Goal: Information Seeking & Learning: Learn about a topic

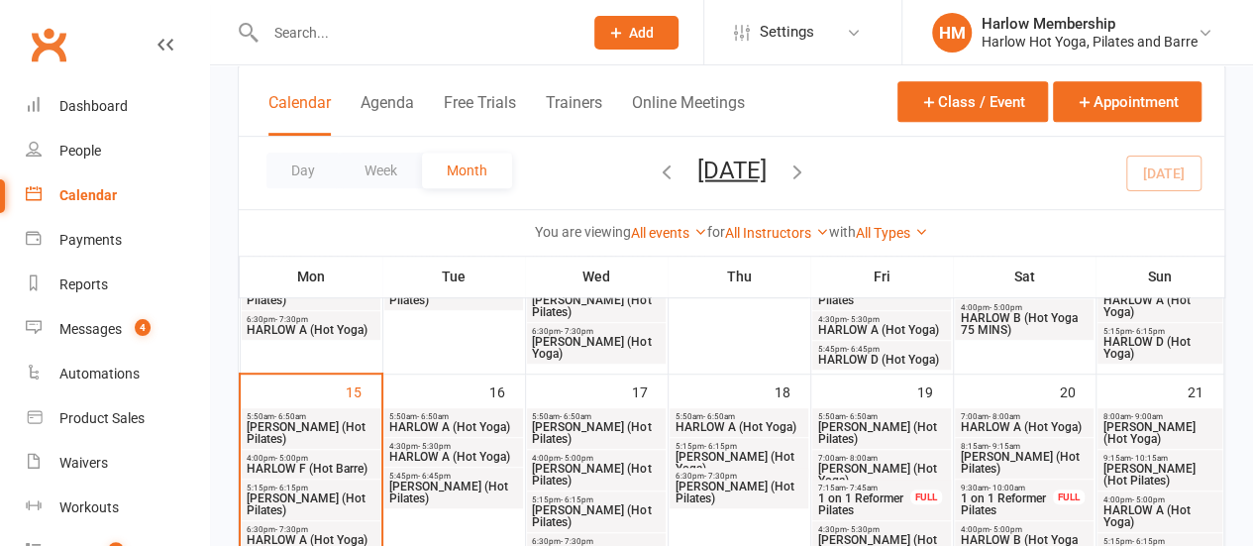
scroll to position [465, 0]
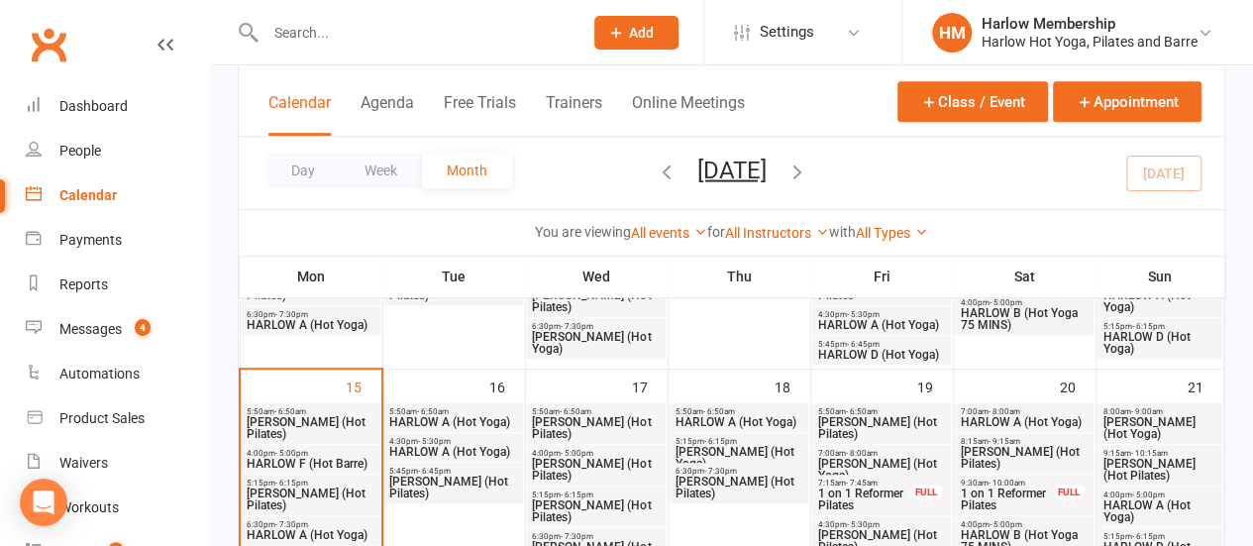
click at [281, 459] on span "HARLOW F (Hot Barre)" at bounding box center [311, 464] width 130 height 12
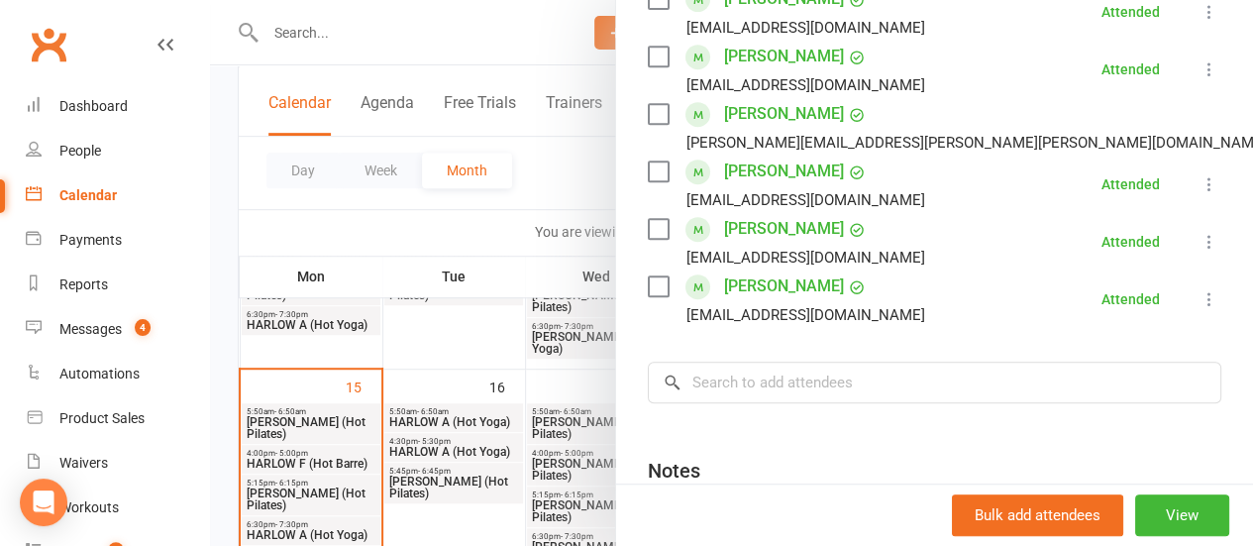
scroll to position [445, 0]
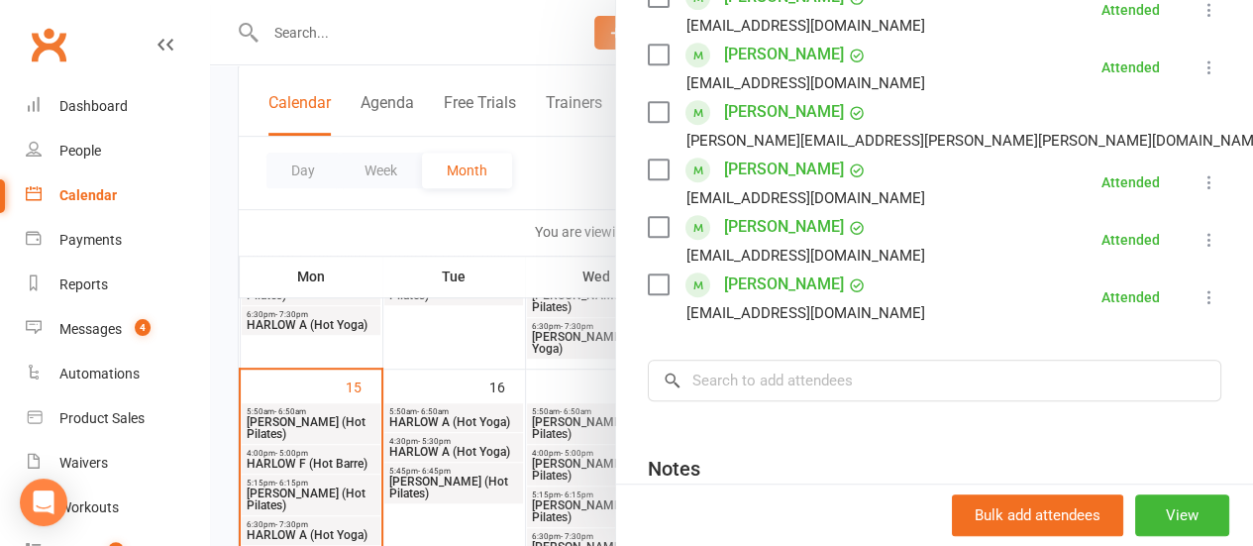
click at [787, 101] on link "Alexandra Farmer" at bounding box center [784, 112] width 120 height 32
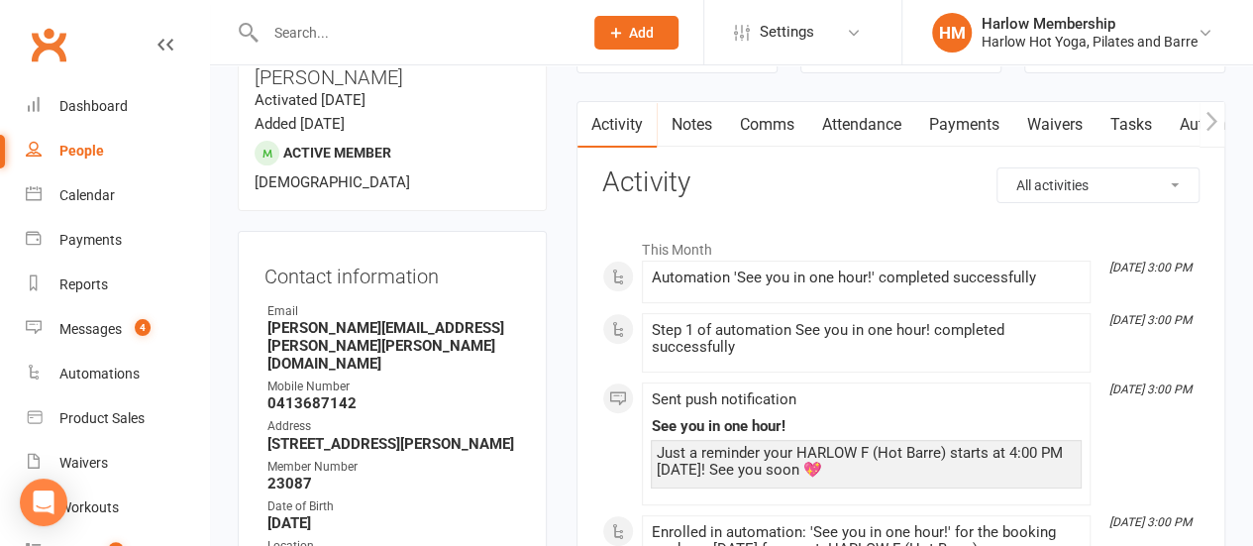
scroll to position [168, 0]
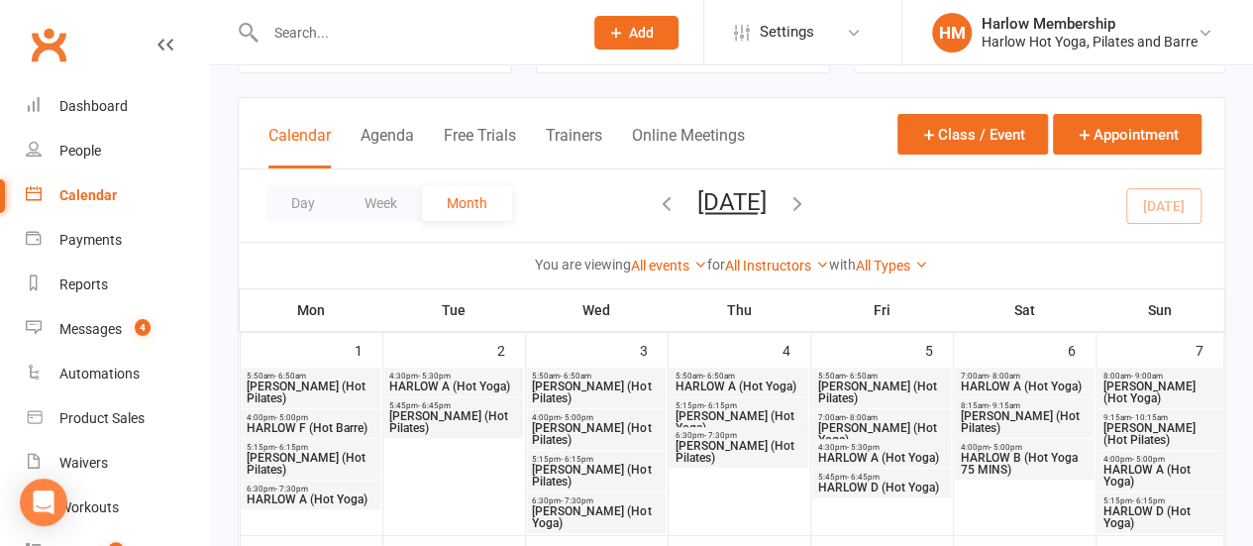
scroll to position [95, 0]
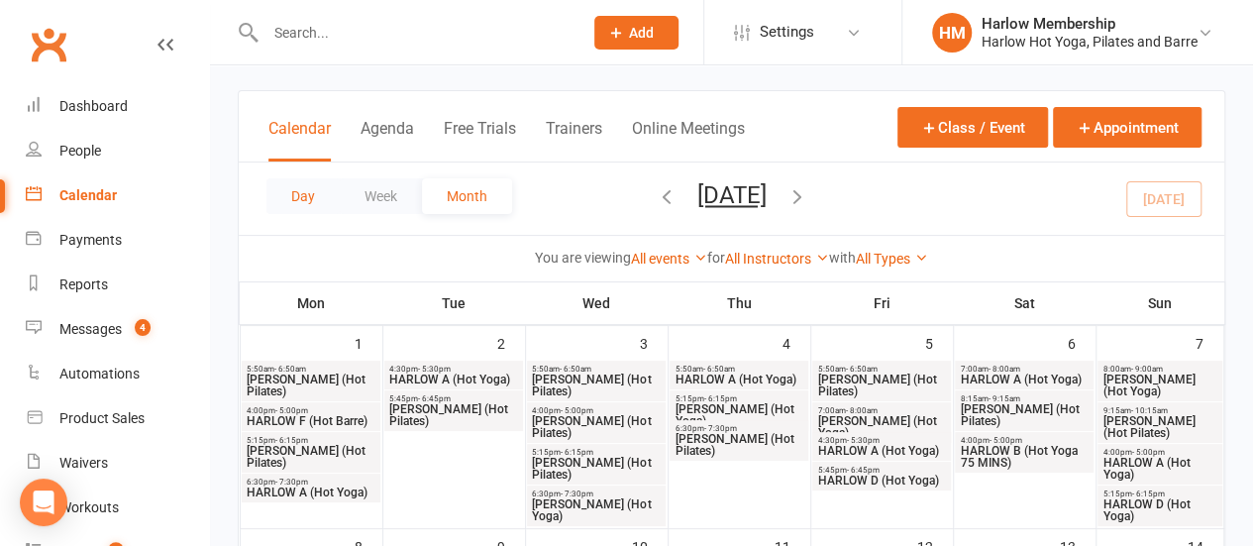
click at [291, 197] on button "Day" at bounding box center [303, 196] width 73 height 36
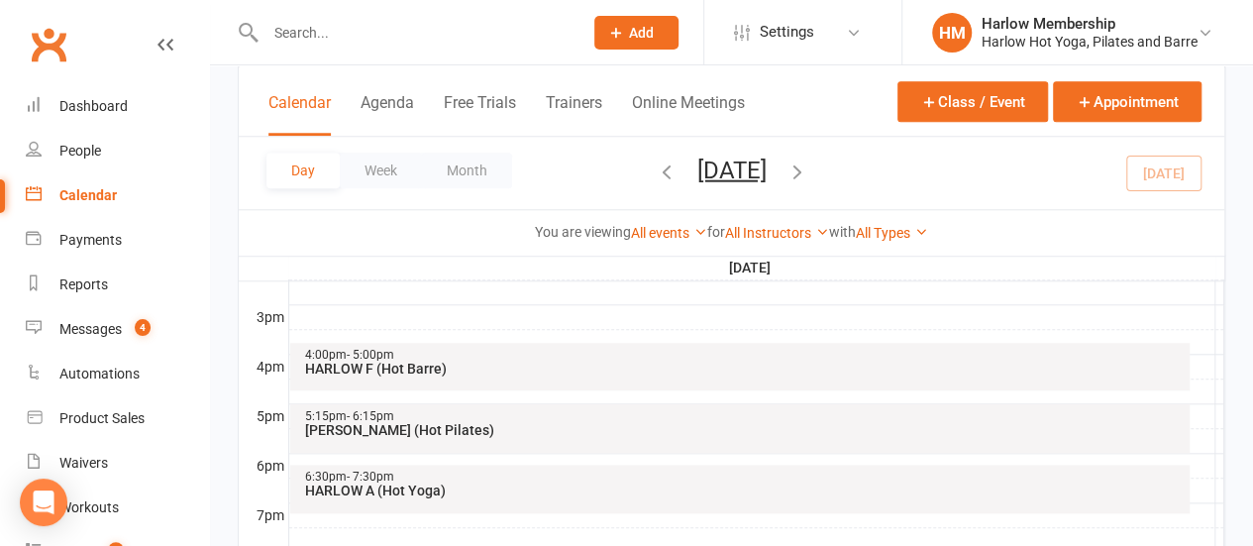
scroll to position [869, 0]
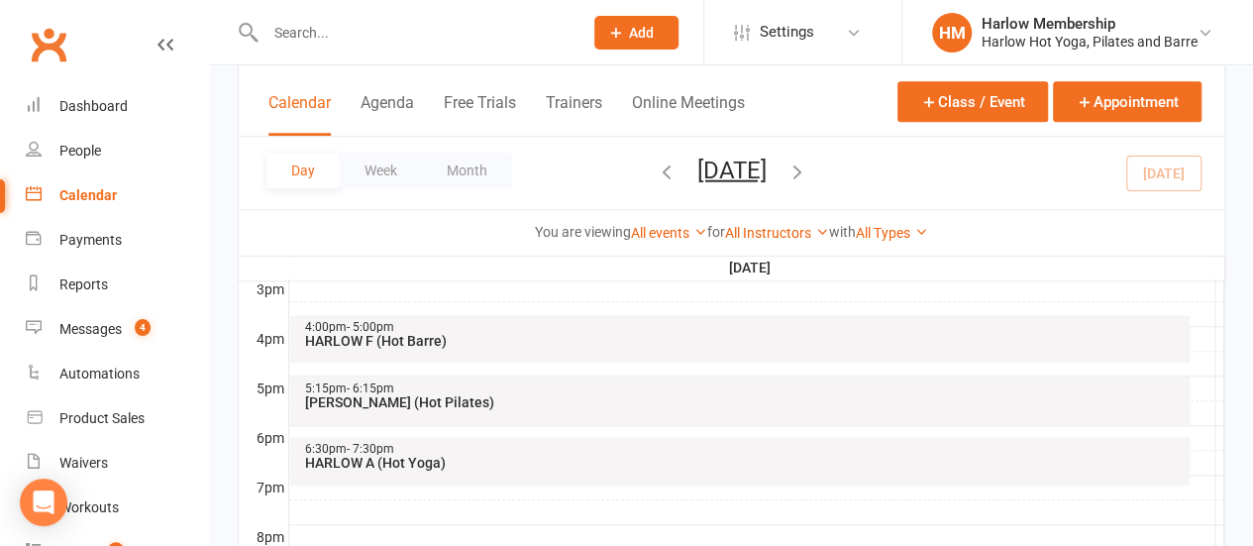
click at [571, 344] on div "HARLOW F (Hot Barre)" at bounding box center [745, 341] width 882 height 14
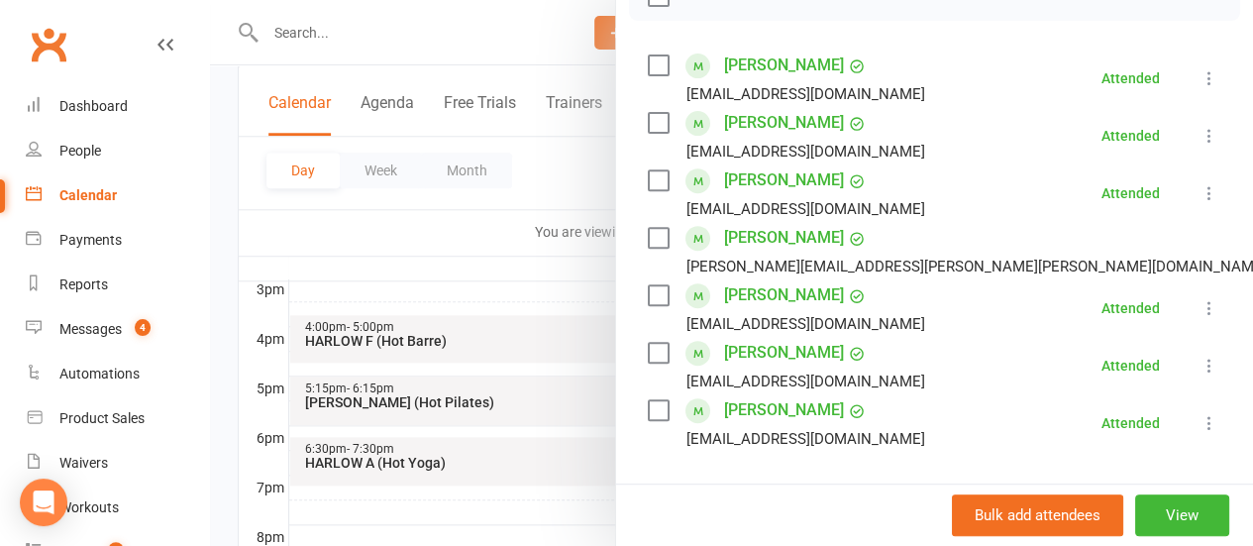
scroll to position [321, 0]
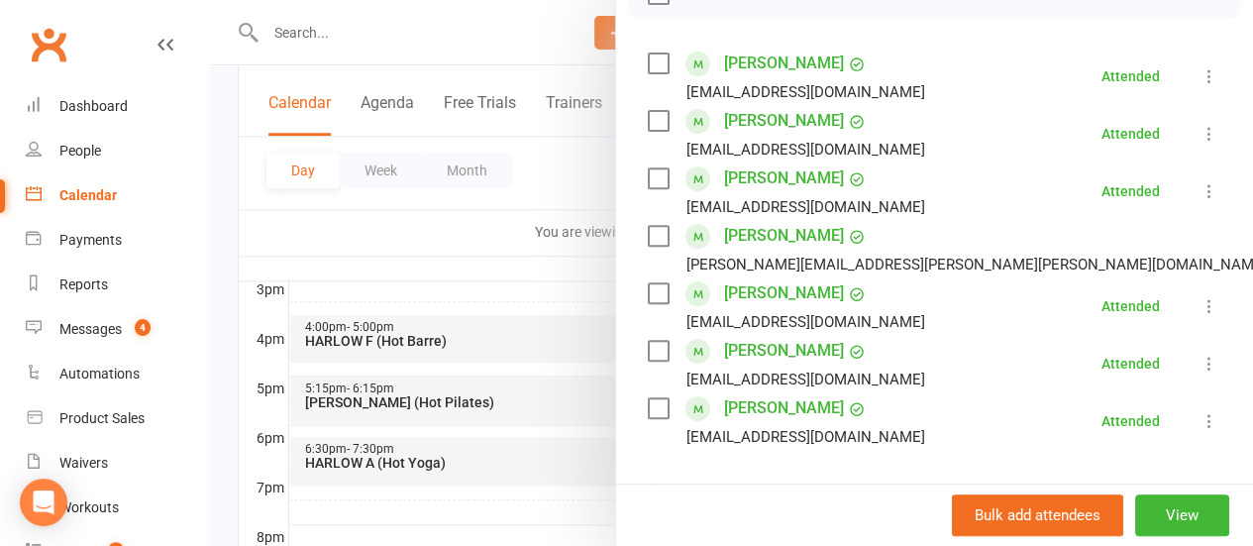
click at [369, 393] on div at bounding box center [731, 273] width 1043 height 546
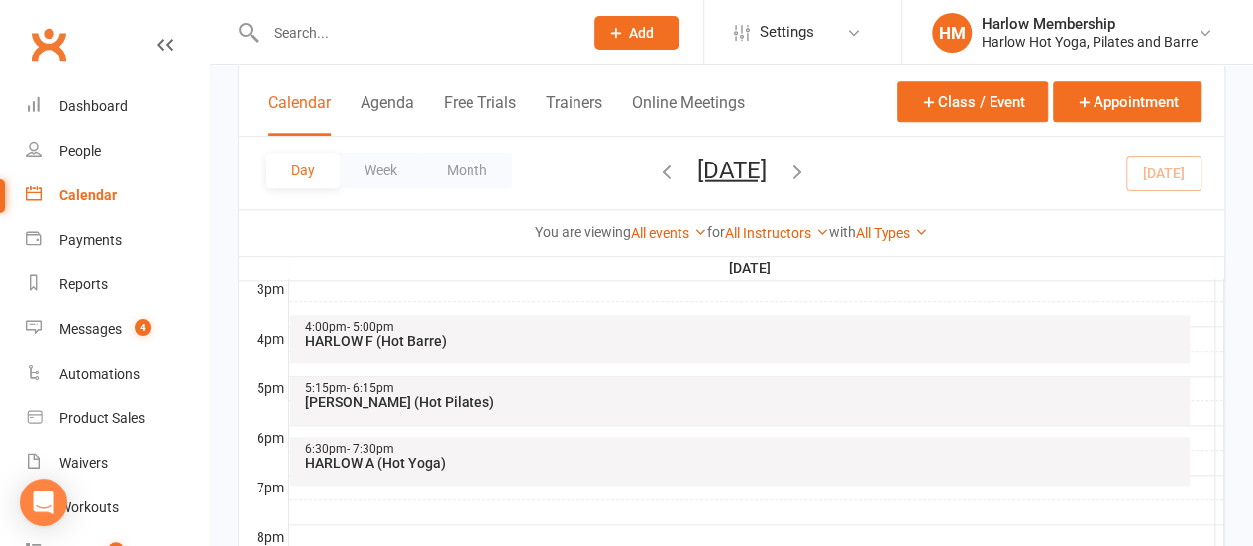
click at [394, 395] on div "HARLOW C (Hot Pilates)" at bounding box center [745, 402] width 882 height 14
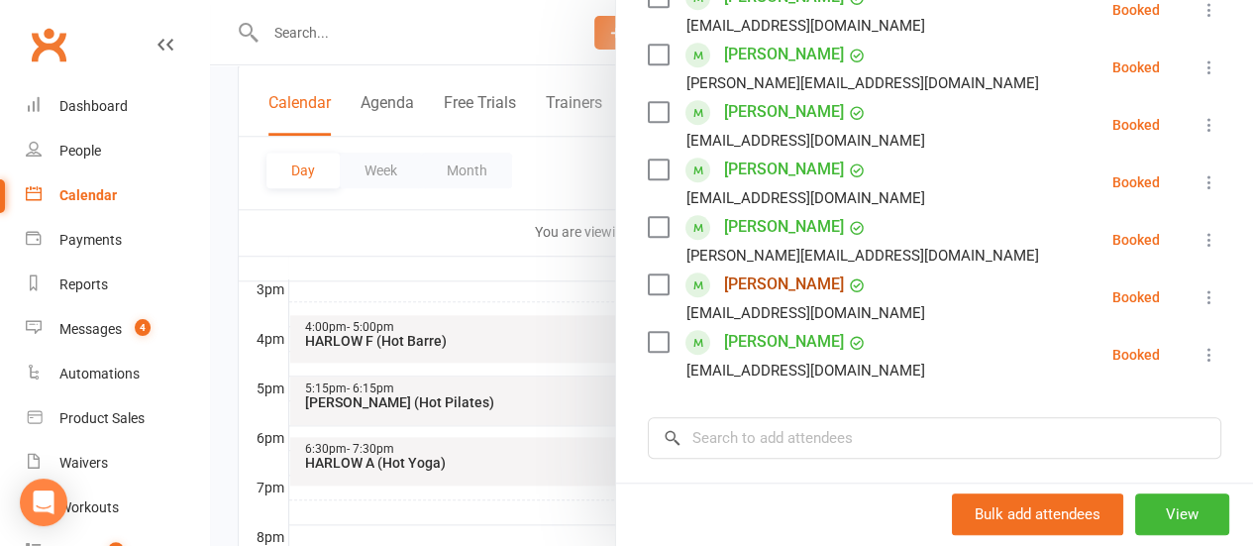
scroll to position [618, 0]
click at [782, 352] on link "Brooke Sturzaker" at bounding box center [784, 341] width 120 height 32
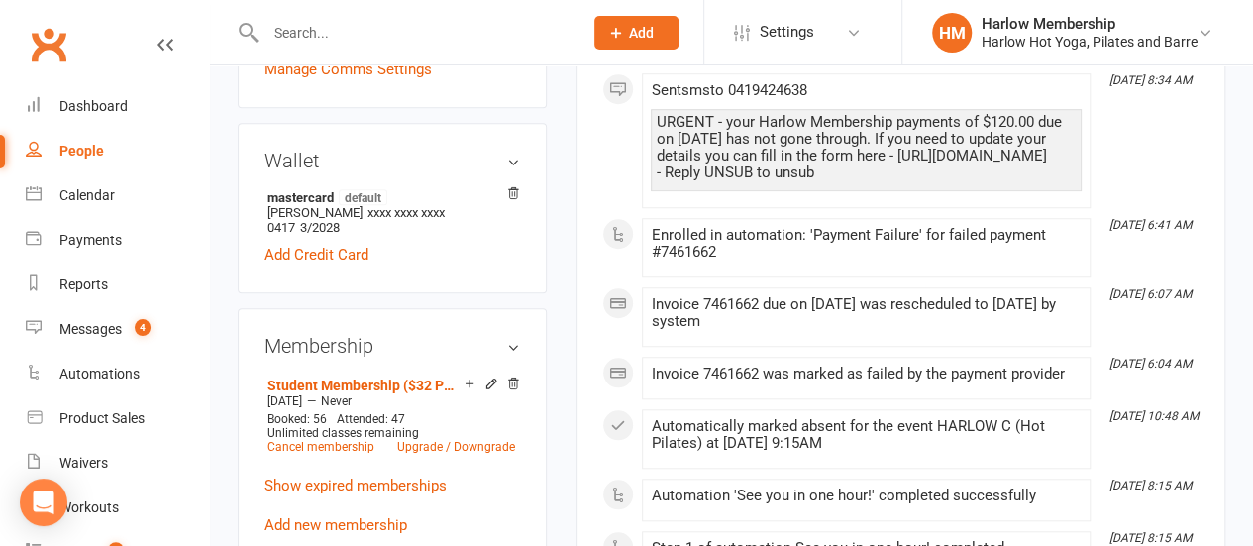
scroll to position [671, 0]
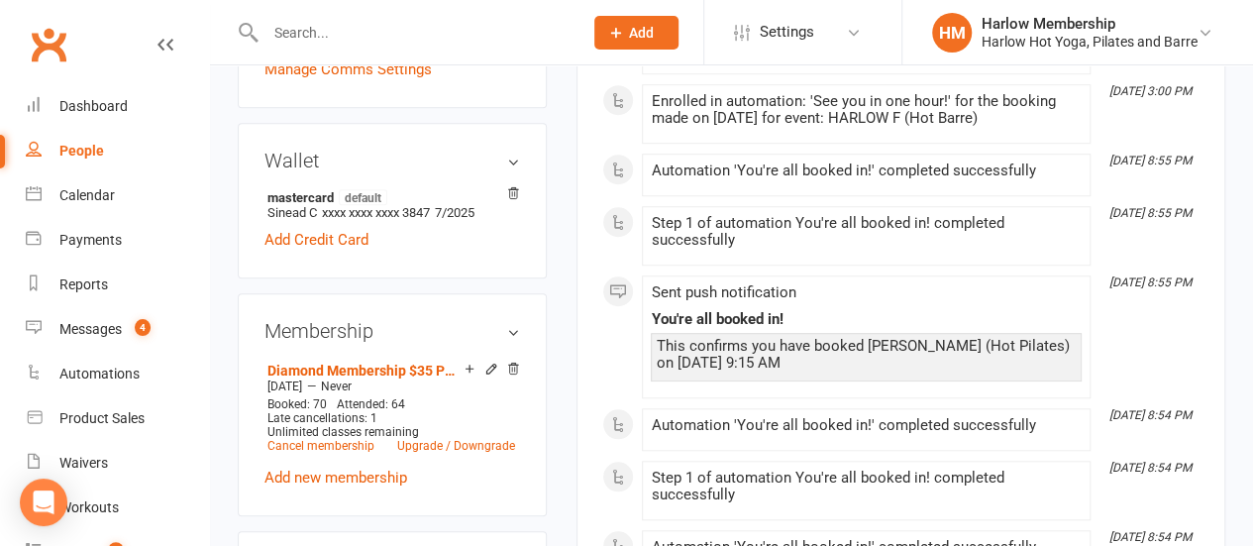
scroll to position [677, 0]
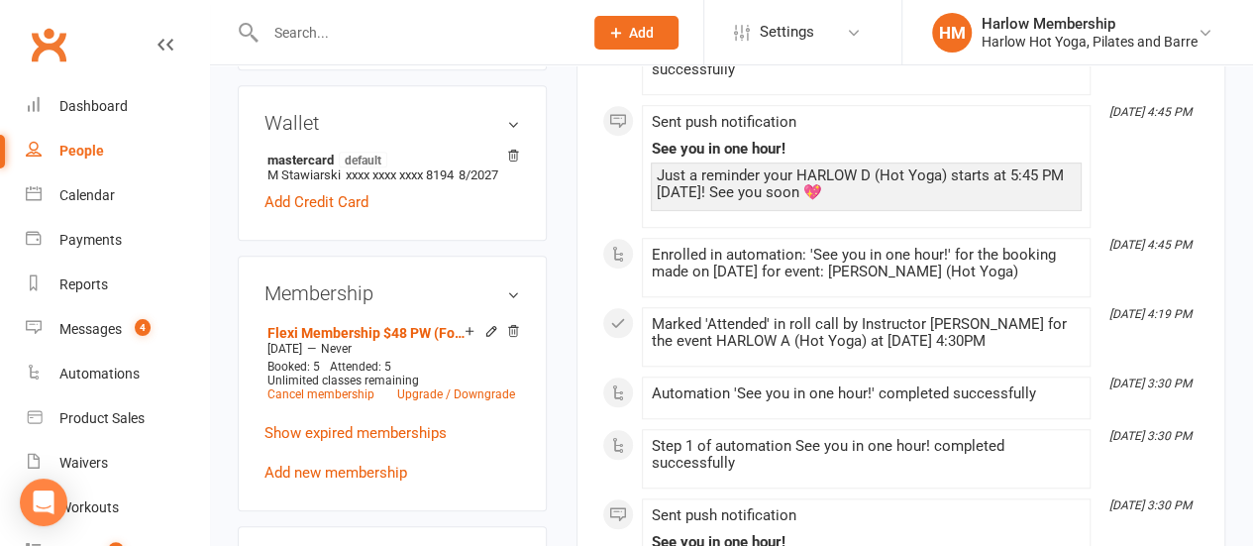
scroll to position [721, 0]
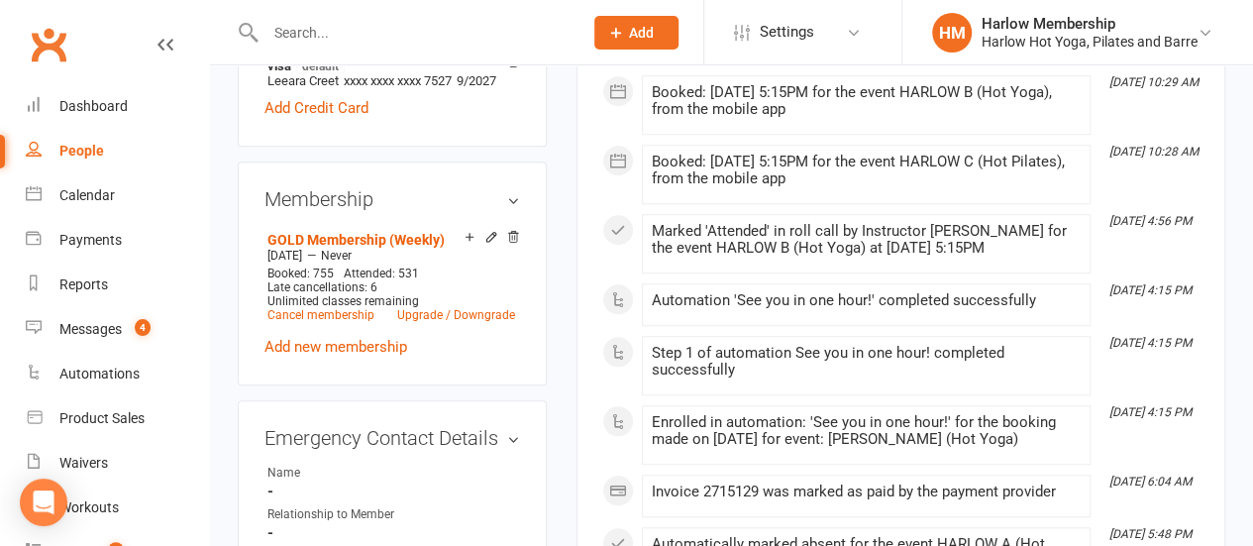
scroll to position [740, 0]
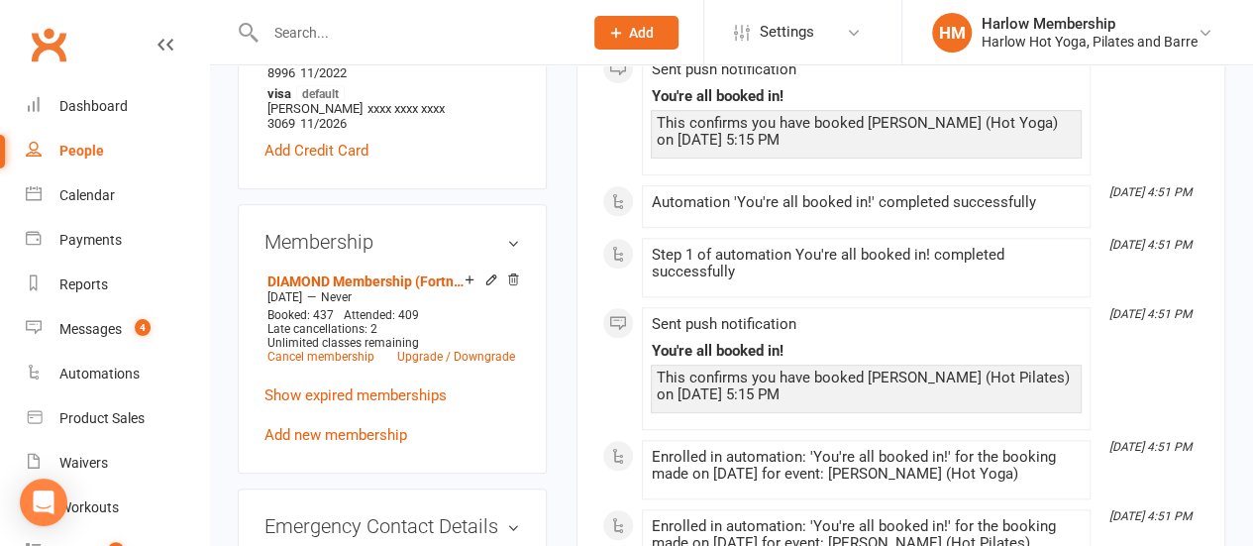
scroll to position [829, 0]
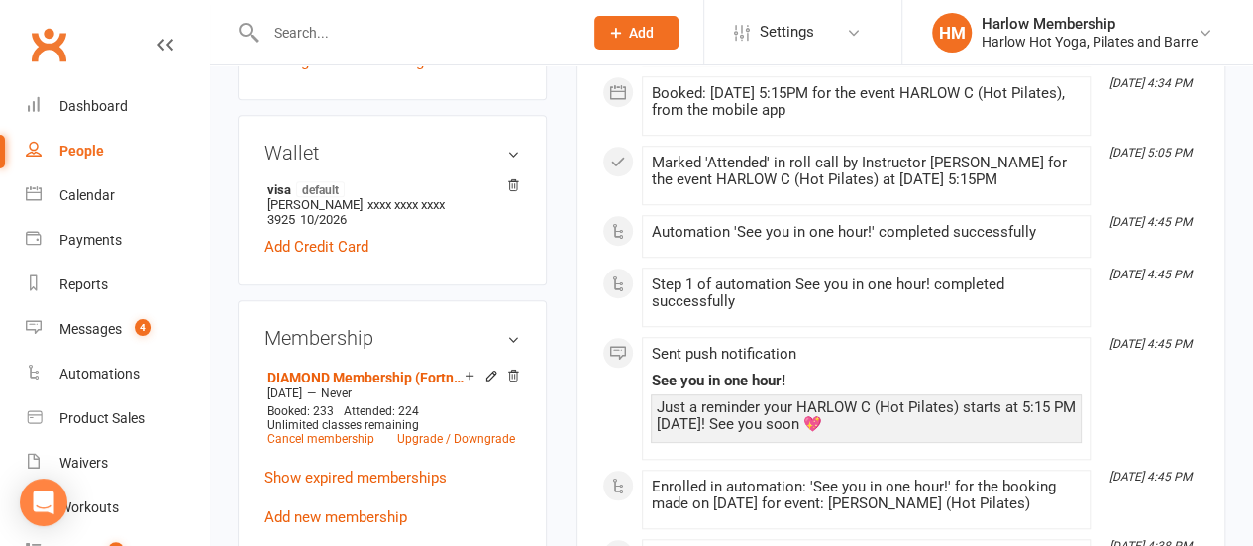
scroll to position [679, 0]
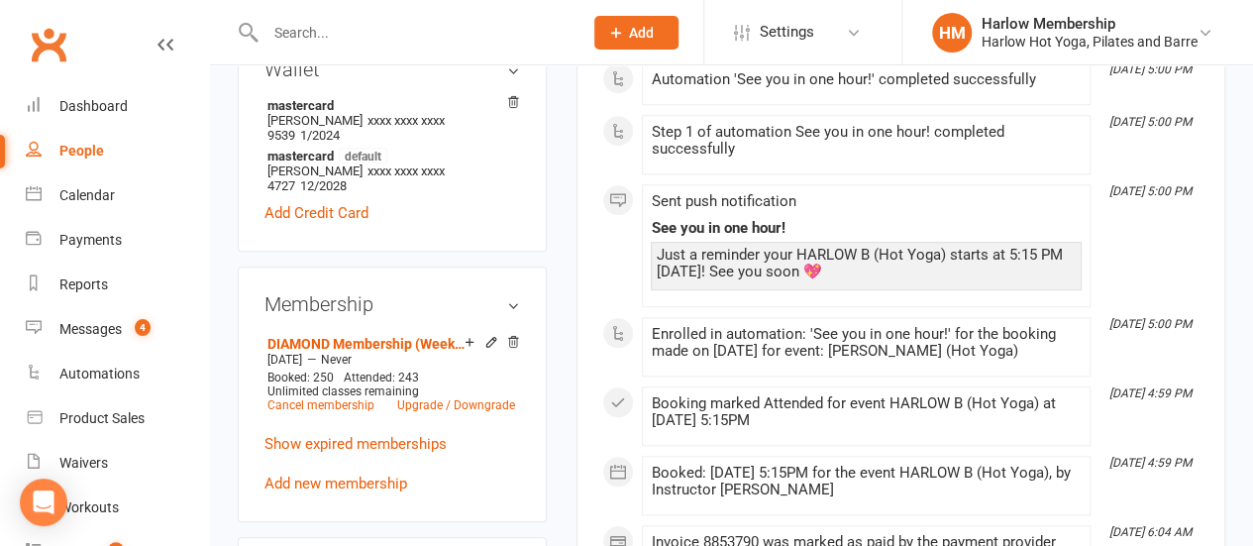
scroll to position [787, 0]
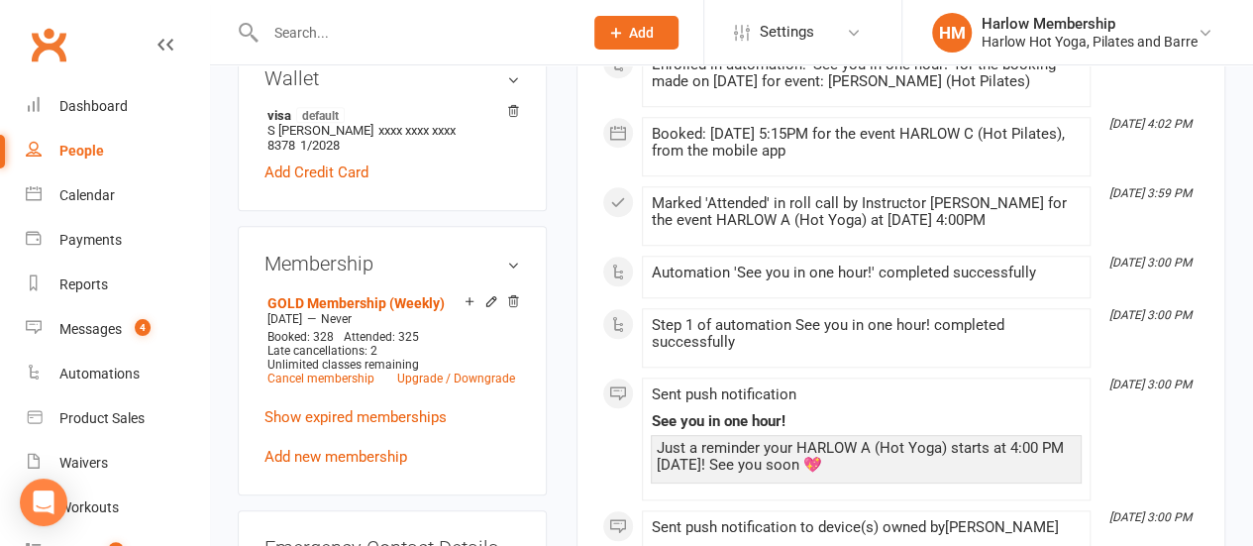
scroll to position [771, 0]
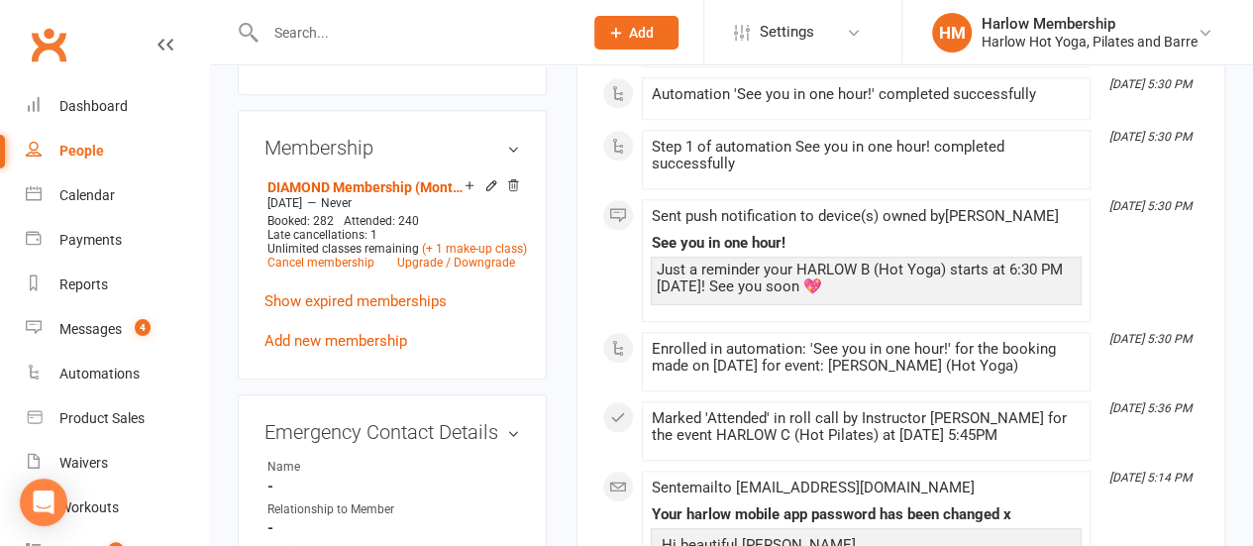
scroll to position [867, 0]
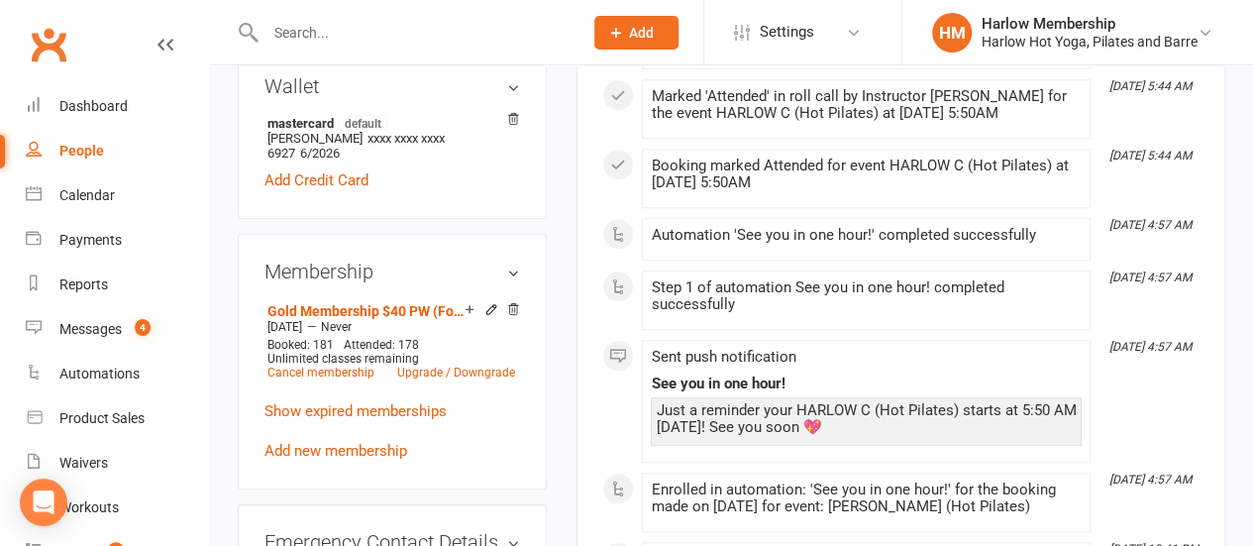
scroll to position [743, 0]
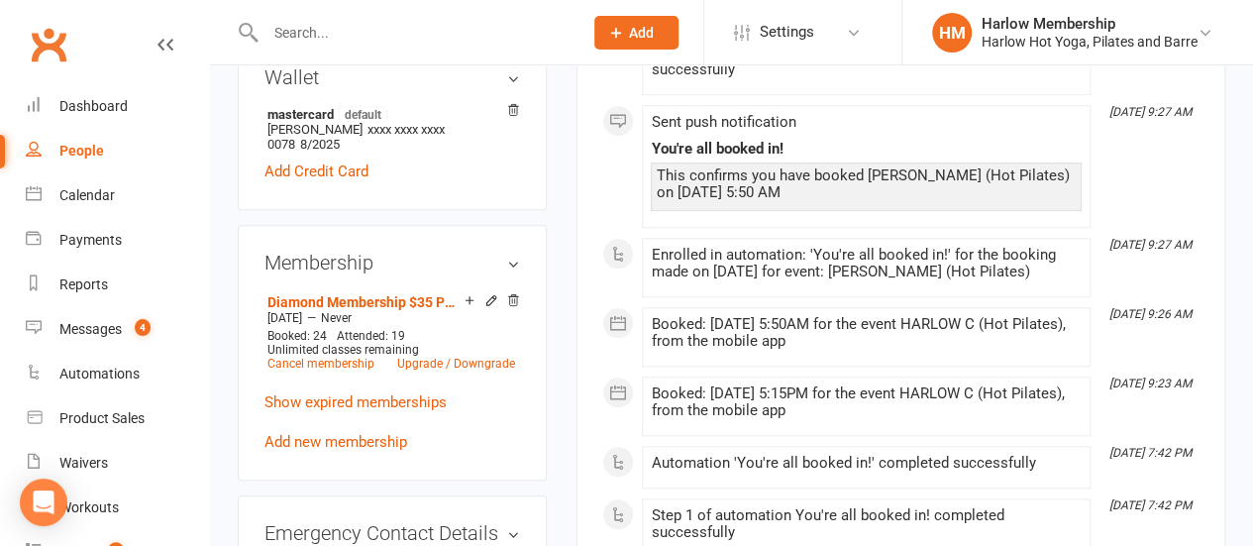
scroll to position [770, 0]
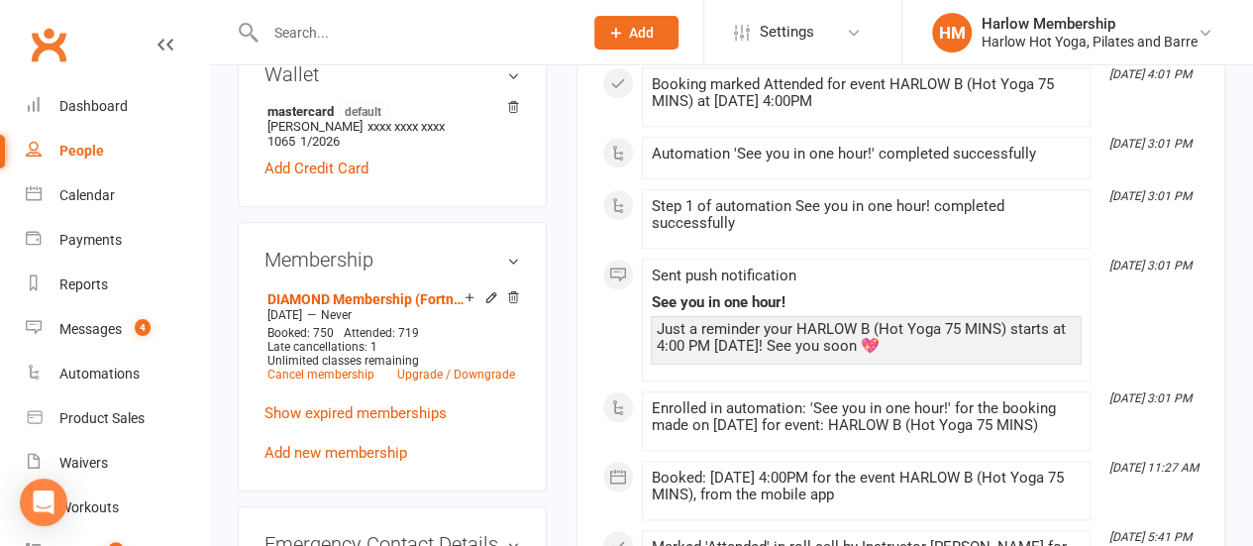
scroll to position [761, 0]
